Goal: Complete application form: Complete application form

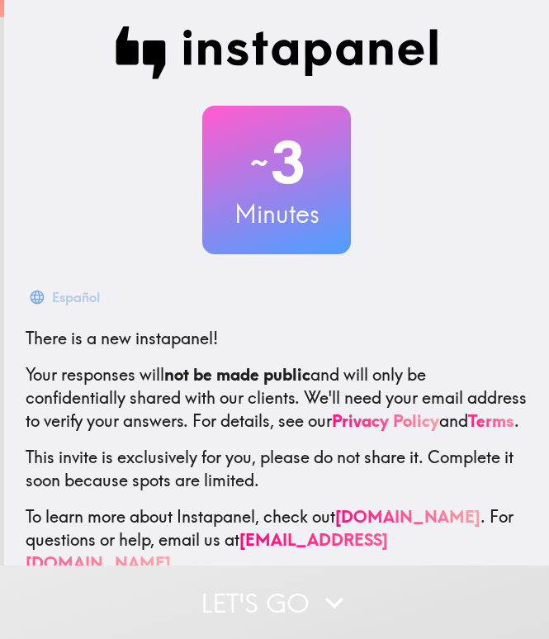
click at [227, 365] on b "not be made public" at bounding box center [237, 374] width 146 height 21
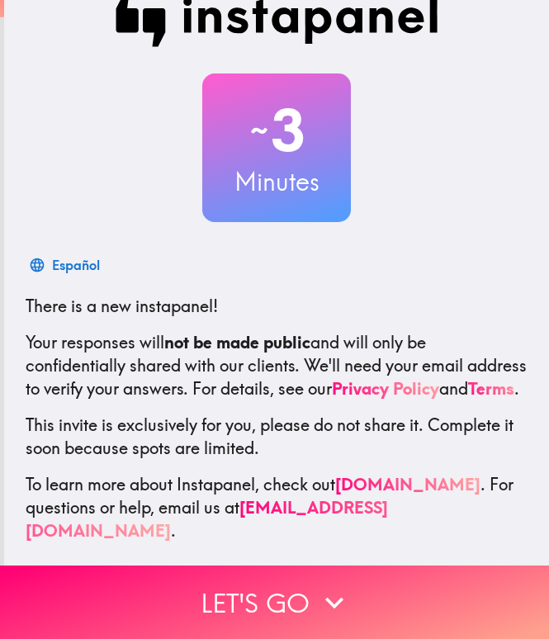
scroll to position [48, 0]
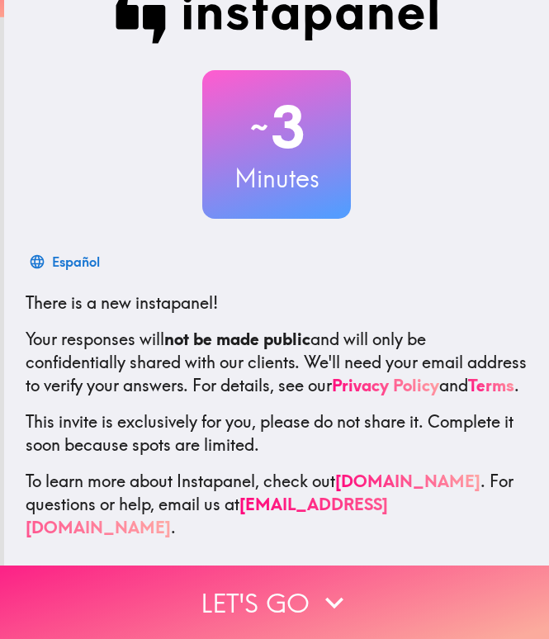
click at [282, 605] on button "Let's go" at bounding box center [274, 602] width 549 height 73
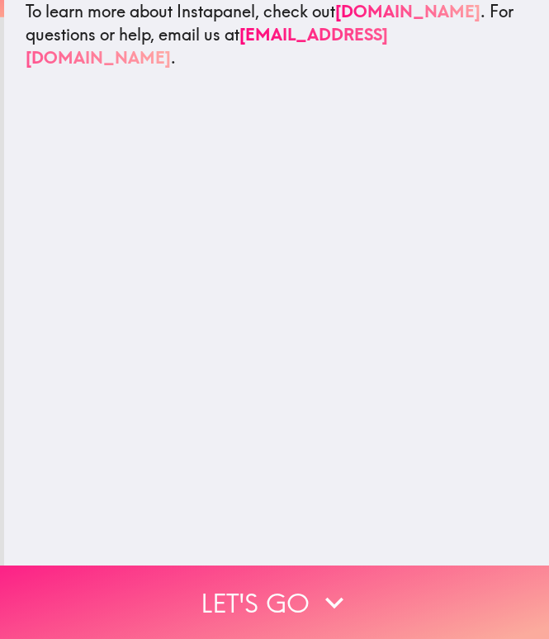
scroll to position [0, 0]
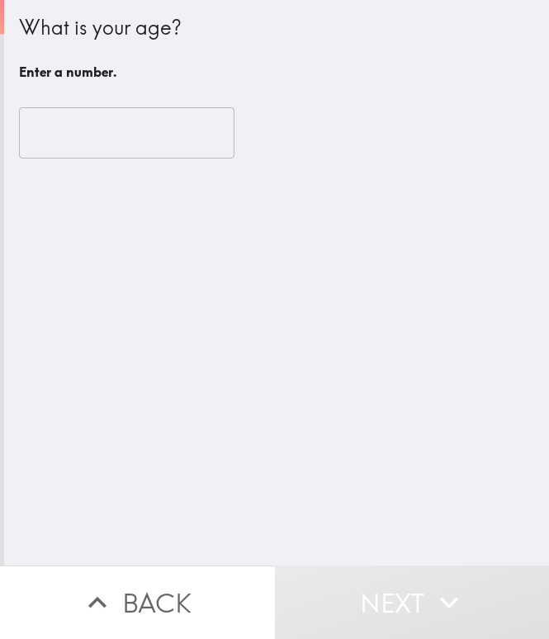
click at [76, 152] on input "number" at bounding box center [127, 132] width 216 height 51
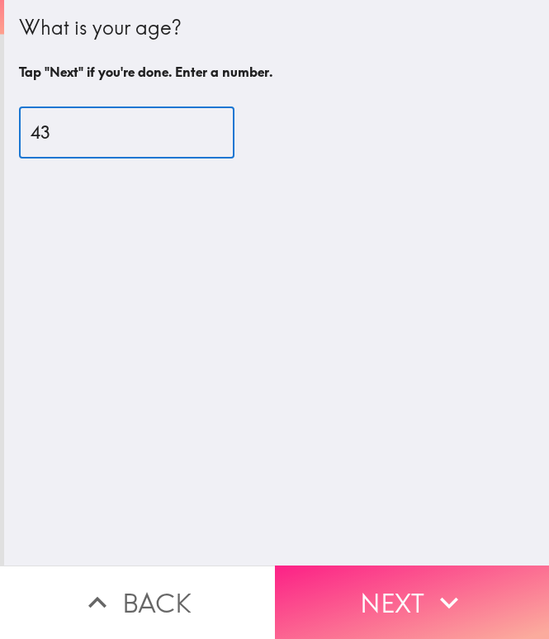
type input "43"
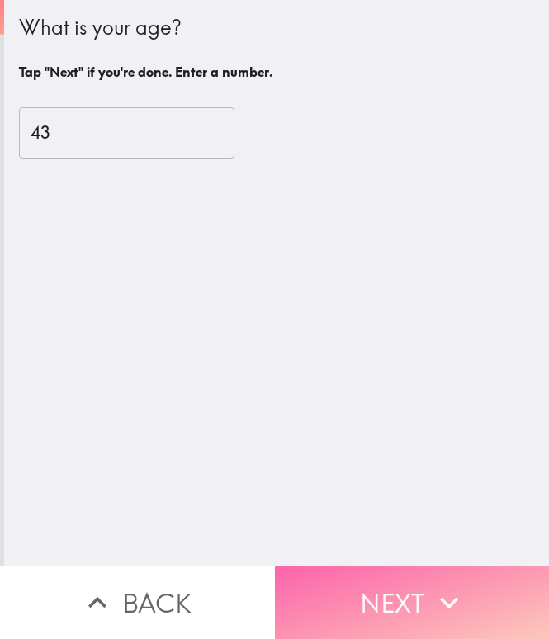
click at [348, 570] on button "Next" at bounding box center [412, 602] width 275 height 73
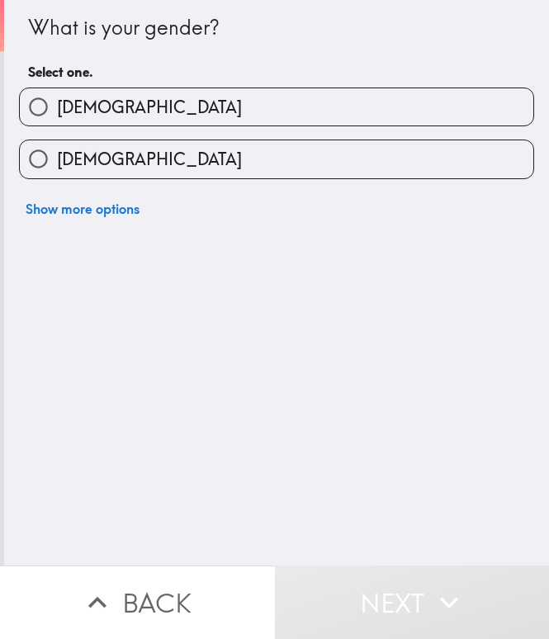
click at [191, 101] on label "[DEMOGRAPHIC_DATA]" at bounding box center [277, 106] width 514 height 37
click at [57, 101] on input "[DEMOGRAPHIC_DATA]" at bounding box center [38, 106] width 37 height 37
radio input "true"
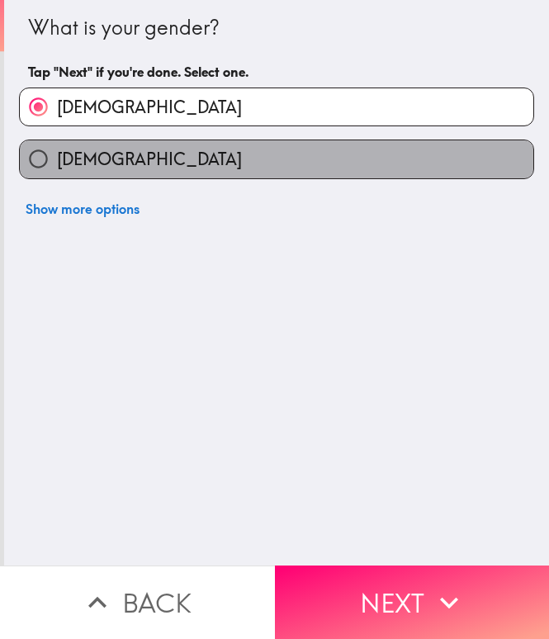
click at [197, 173] on label "[DEMOGRAPHIC_DATA]" at bounding box center [277, 158] width 514 height 37
click at [57, 173] on input "[DEMOGRAPHIC_DATA]" at bounding box center [38, 158] width 37 height 37
radio input "true"
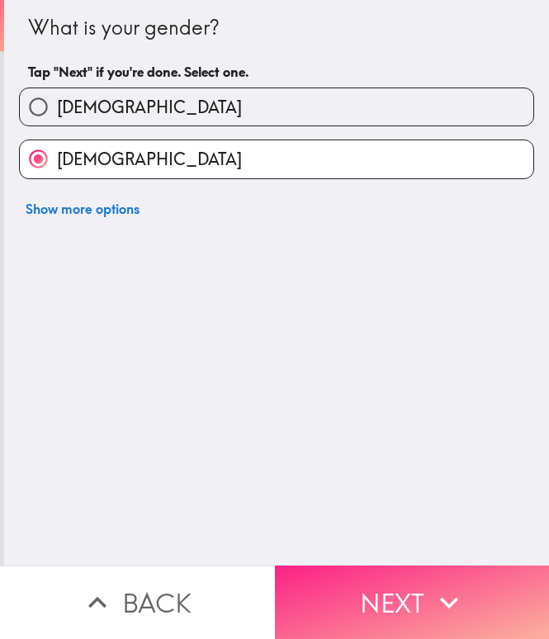
click at [365, 597] on button "Next" at bounding box center [412, 602] width 275 height 73
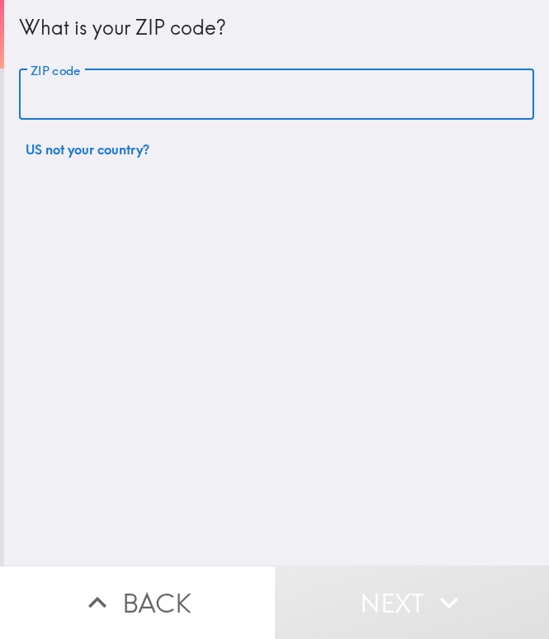
click at [124, 111] on input "ZIP code" at bounding box center [276, 94] width 515 height 51
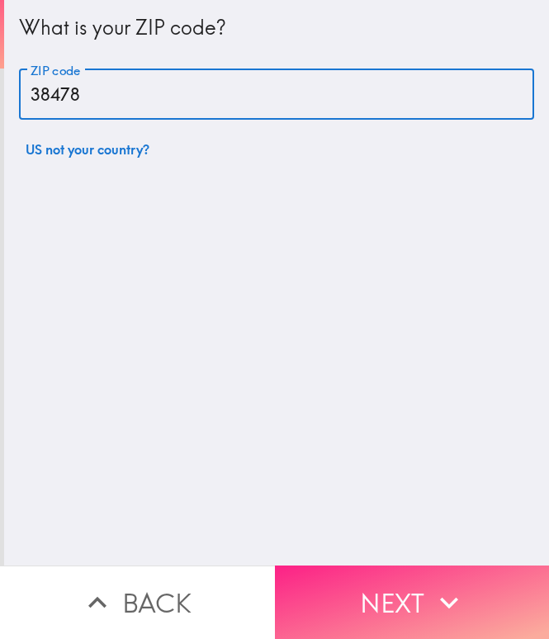
type input "38478"
click at [341, 580] on button "Next" at bounding box center [412, 602] width 275 height 73
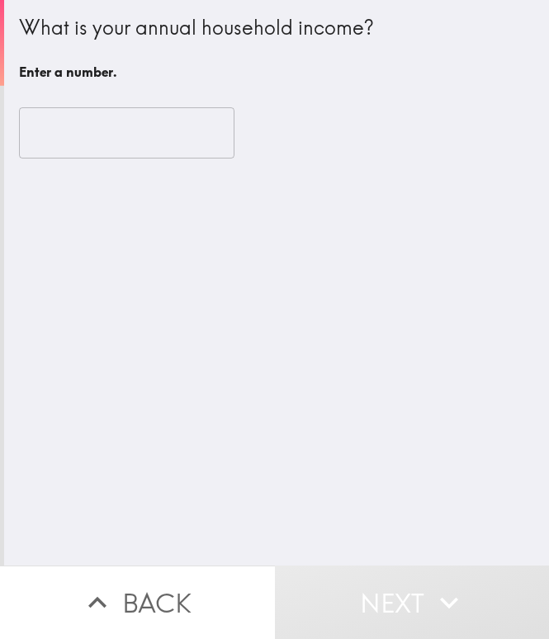
click at [57, 125] on input "number" at bounding box center [127, 132] width 216 height 51
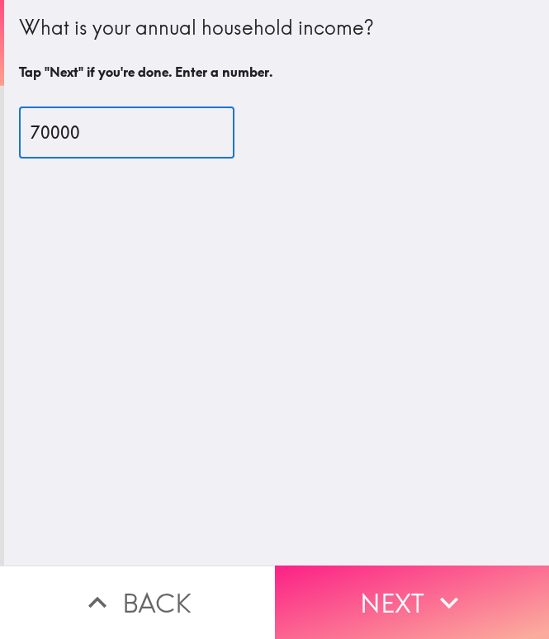
type input "70000"
click at [306, 604] on button "Next" at bounding box center [412, 602] width 275 height 73
